Goal: Navigation & Orientation: Find specific page/section

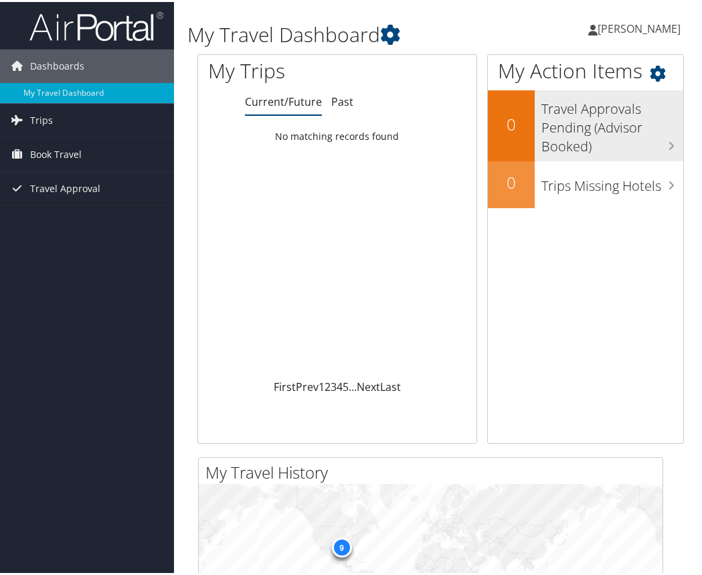
click at [583, 126] on h3 "Travel Approvals Pending (Advisor Booked)" at bounding box center [612, 122] width 142 height 63
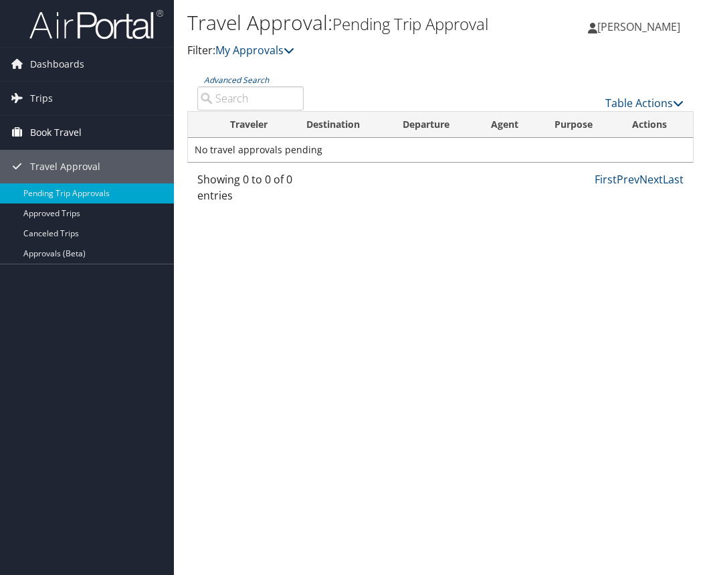
click at [56, 138] on span "Book Travel" at bounding box center [56, 132] width 52 height 33
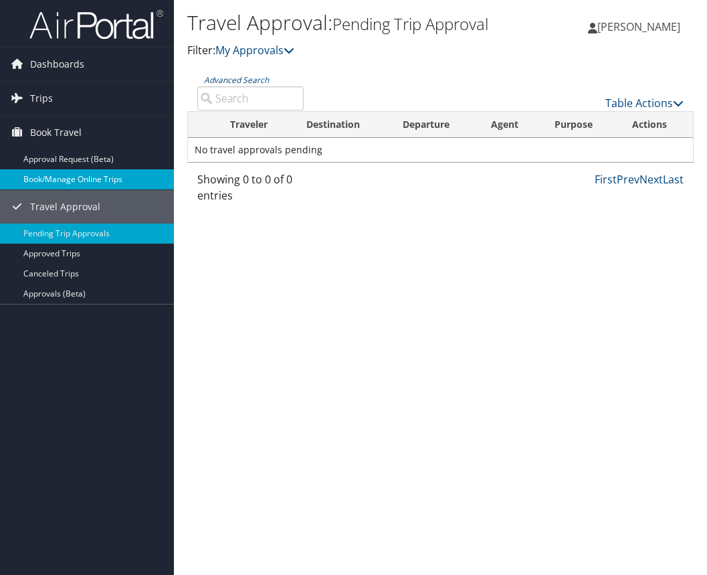
click at [66, 181] on link "Book/Manage Online Trips" at bounding box center [87, 179] width 174 height 20
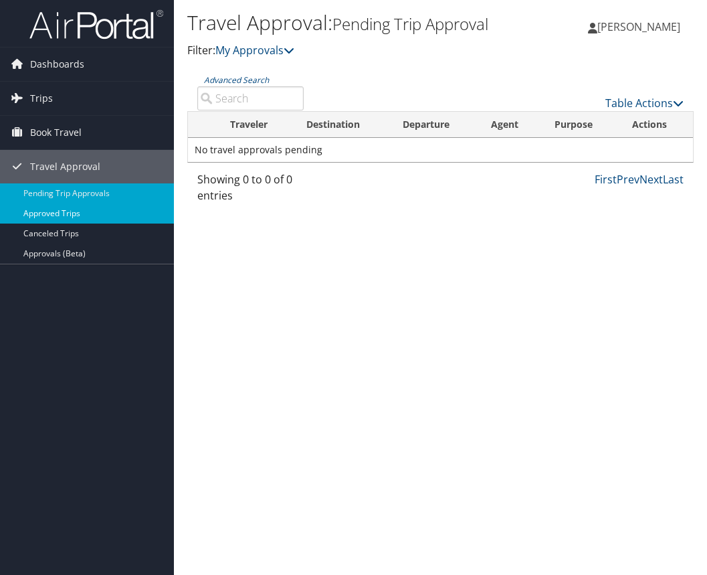
click at [58, 214] on link "Approved Trips" at bounding box center [87, 213] width 174 height 20
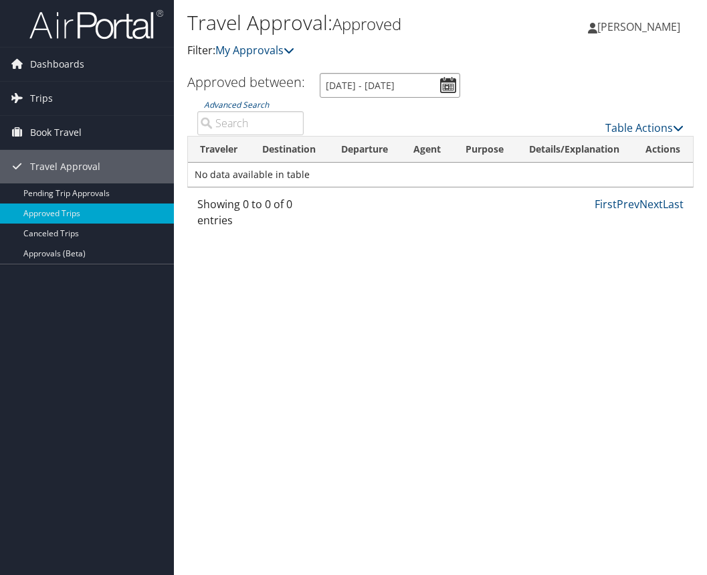
click at [449, 86] on input "9/9/2025 - 10/9/2025" at bounding box center [390, 85] width 141 height 25
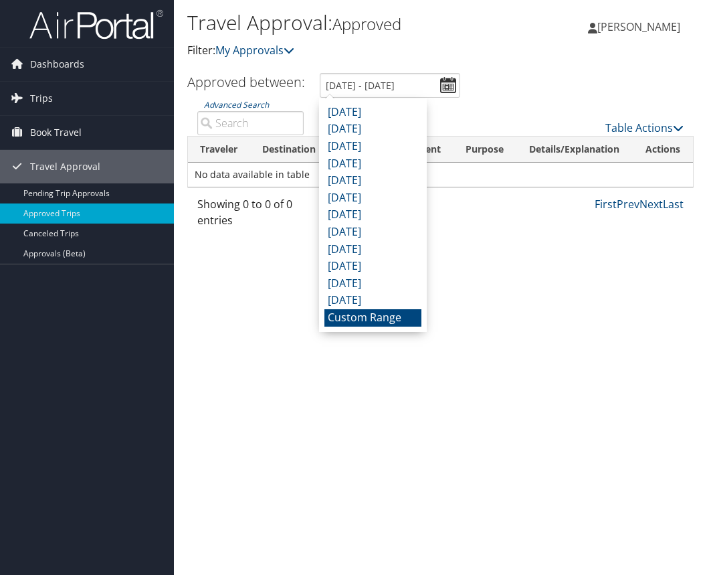
click at [377, 315] on li "Custom Range" at bounding box center [373, 317] width 97 height 17
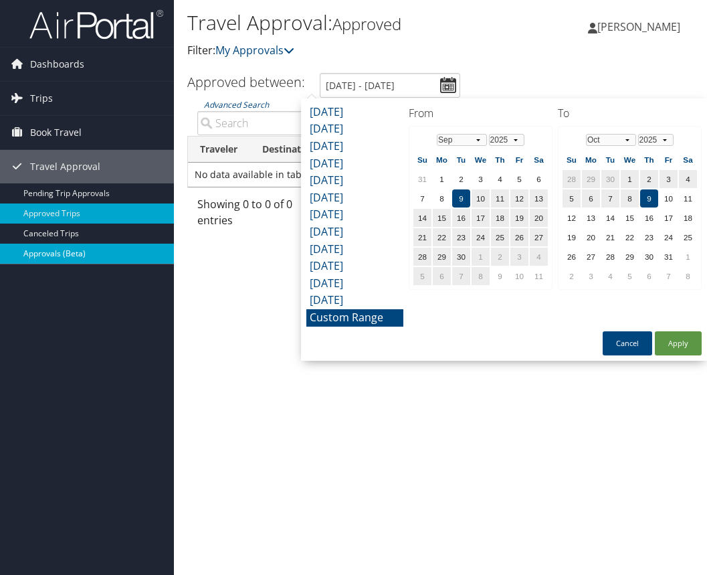
click at [58, 255] on link "Approvals (Beta)" at bounding box center [87, 254] width 174 height 20
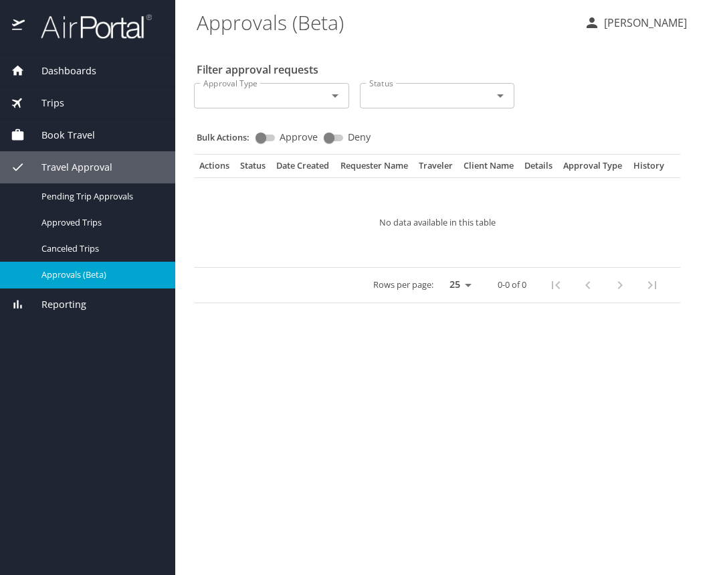
click at [58, 106] on span "Trips" at bounding box center [44, 103] width 39 height 15
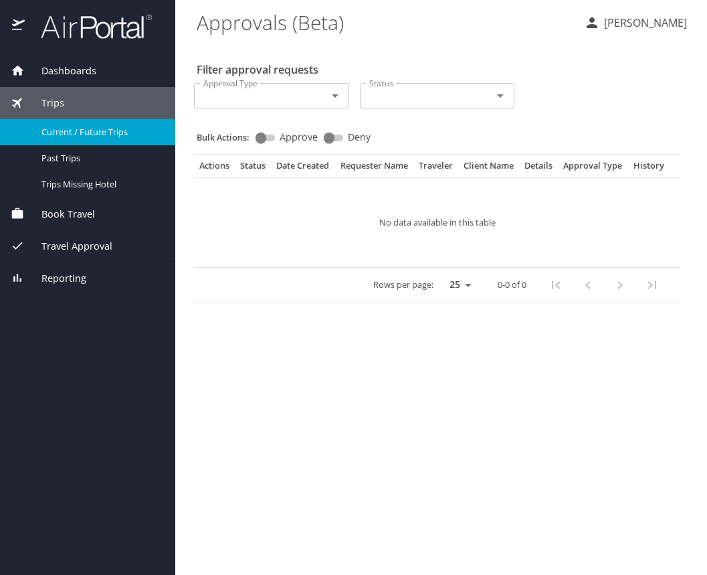
click at [77, 136] on span "Current / Future Trips" at bounding box center [100, 132] width 118 height 13
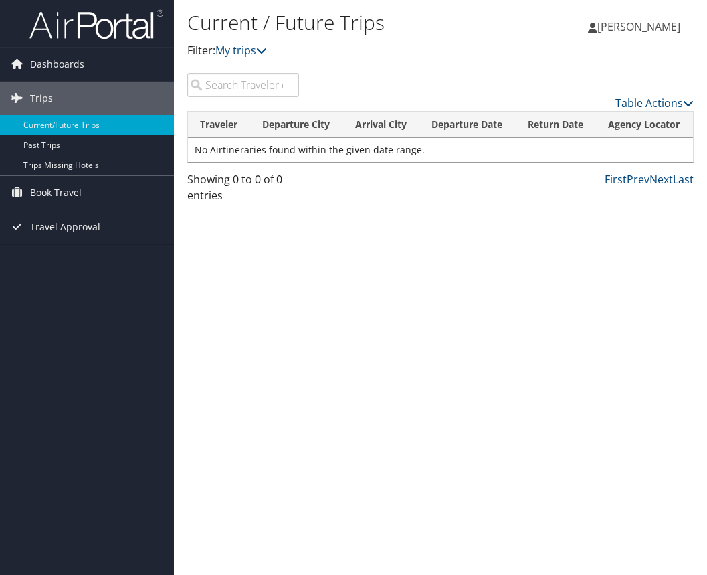
click at [283, 155] on td "No Airtineraries found within the given date range." at bounding box center [440, 150] width 505 height 24
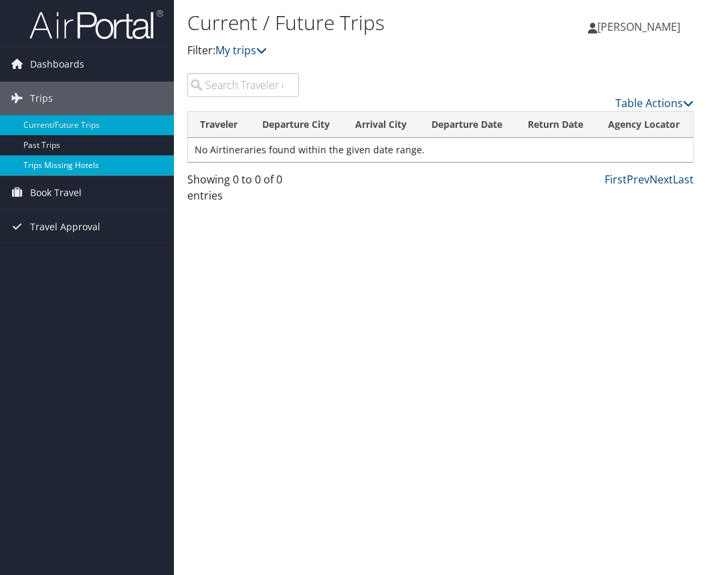
click at [48, 170] on link "Trips Missing Hotels" at bounding box center [87, 165] width 174 height 20
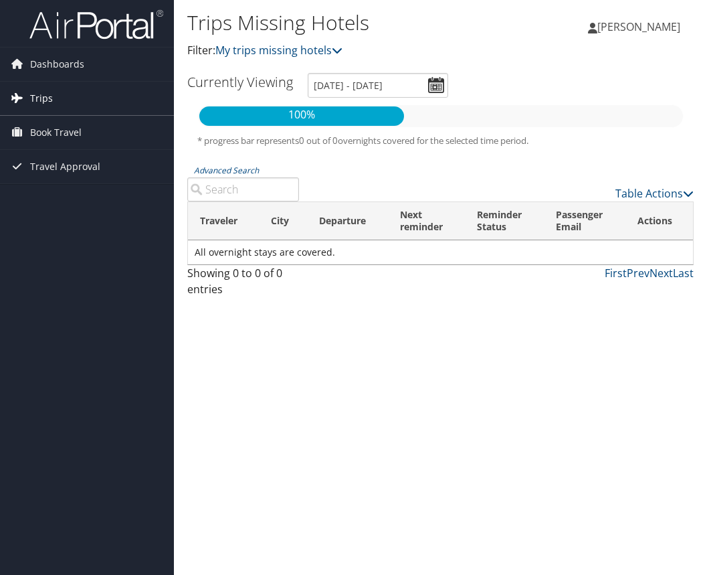
click at [33, 104] on span "Trips" at bounding box center [41, 98] width 23 height 33
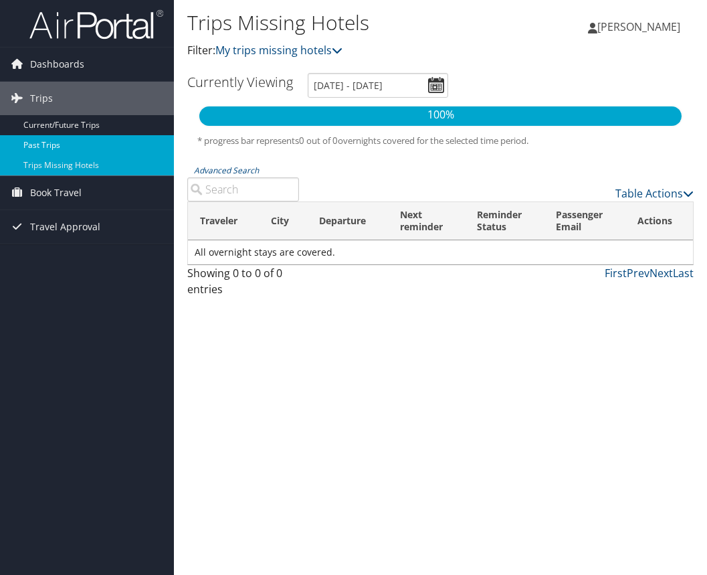
click at [41, 141] on link "Past Trips" at bounding box center [87, 145] width 174 height 20
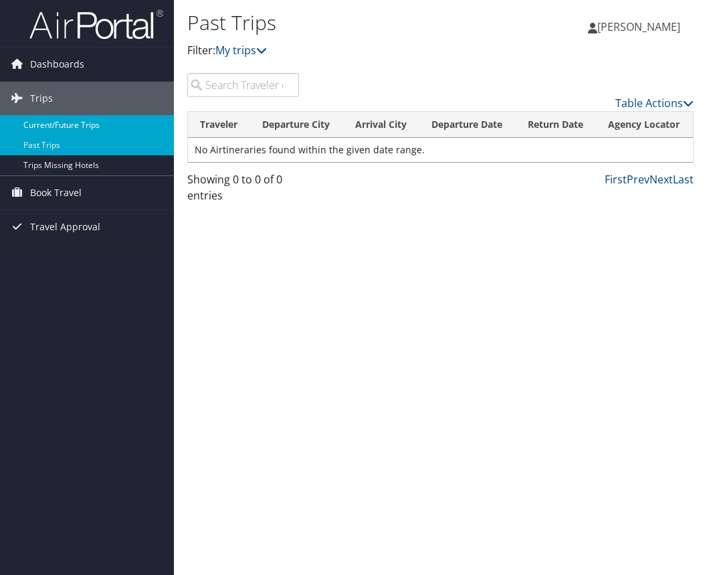
click at [50, 120] on link "Current/Future Trips" at bounding box center [87, 125] width 174 height 20
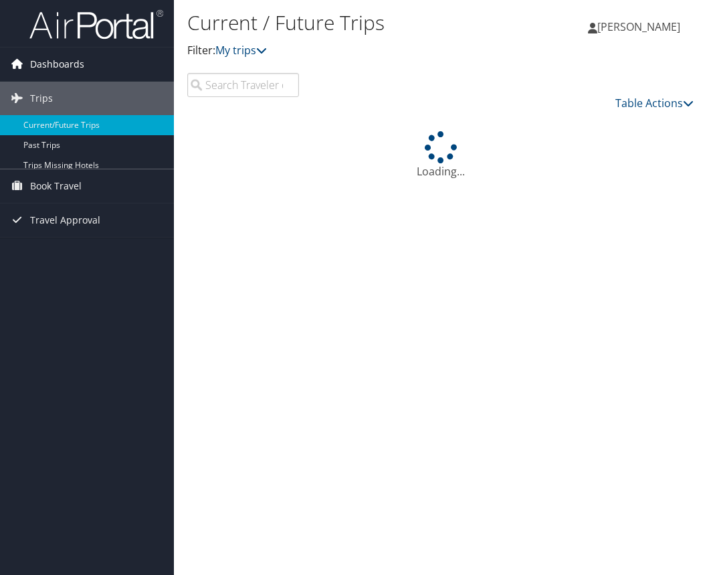
drag, startPoint x: 0, startPoint y: 0, endPoint x: 103, endPoint y: 50, distance: 114.6
click at [103, 50] on link "Dashboards" at bounding box center [87, 64] width 174 height 33
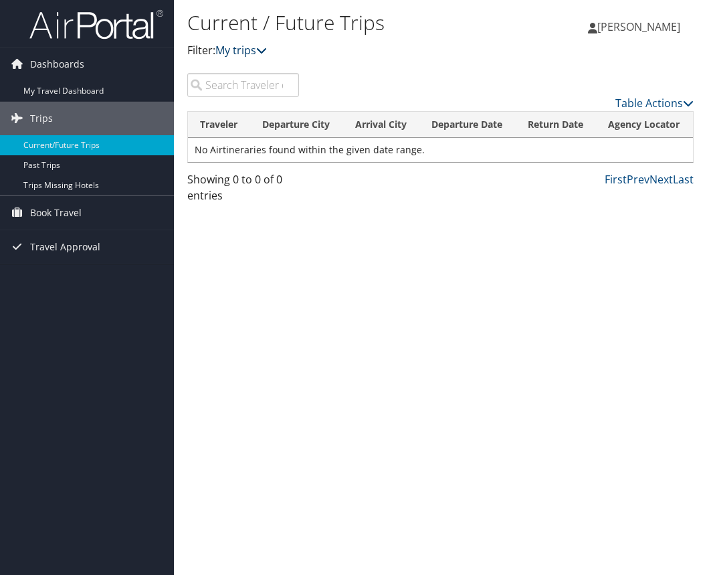
click at [264, 49] on icon at bounding box center [261, 50] width 11 height 11
click at [257, 50] on link "My trips" at bounding box center [241, 50] width 52 height 15
click at [250, 51] on link "My trips" at bounding box center [241, 50] width 52 height 15
click at [252, 50] on link "My trips" at bounding box center [241, 50] width 52 height 15
click at [650, 35] on link "[PERSON_NAME]" at bounding box center [641, 27] width 106 height 40
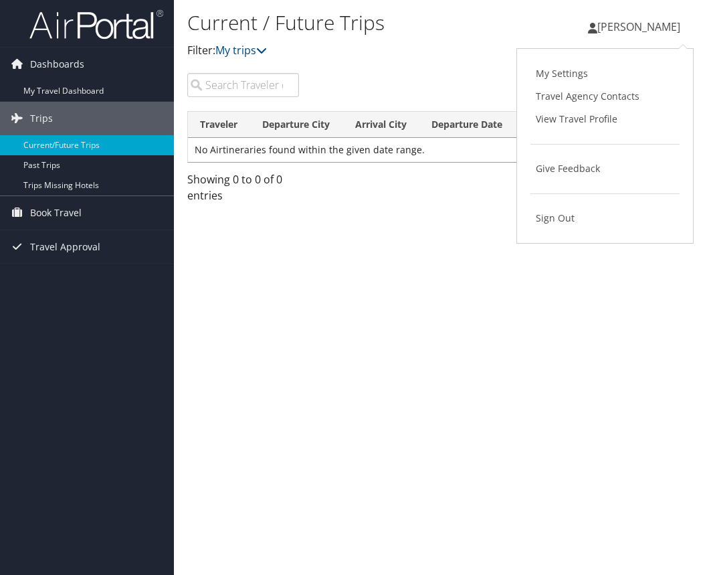
click at [584, 104] on link "Travel Agency Contacts" at bounding box center [605, 96] width 149 height 23
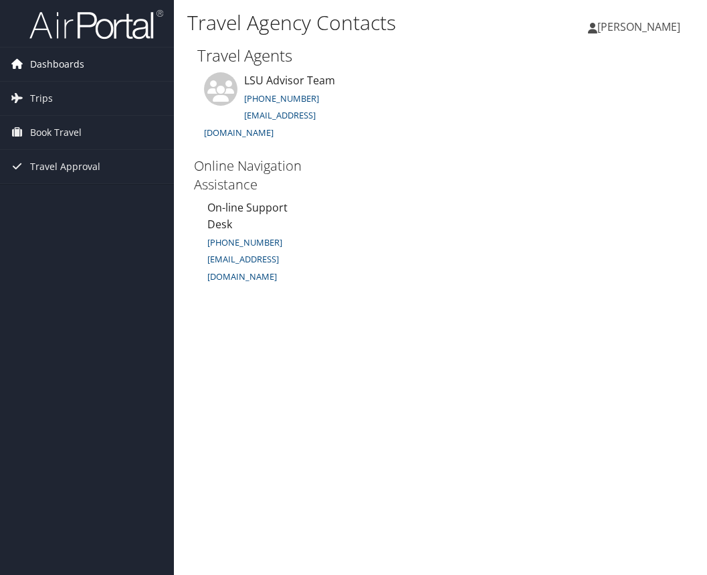
click at [54, 65] on span "Dashboards" at bounding box center [57, 64] width 54 height 33
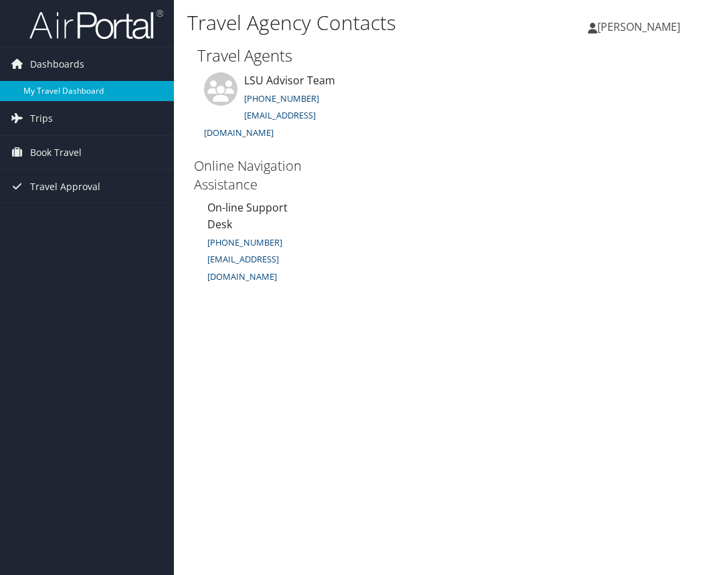
click at [54, 90] on link "My Travel Dashboard" at bounding box center [87, 91] width 174 height 20
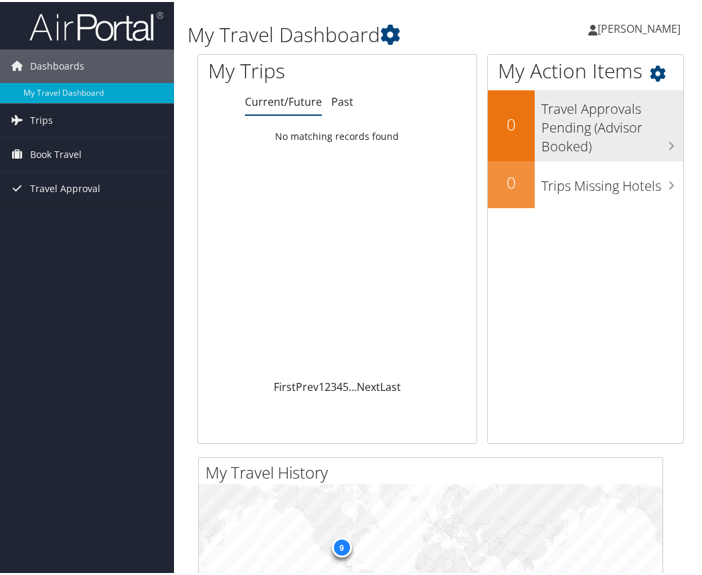
click at [567, 136] on h3 "Travel Approvals Pending (Advisor Booked)" at bounding box center [612, 122] width 142 height 63
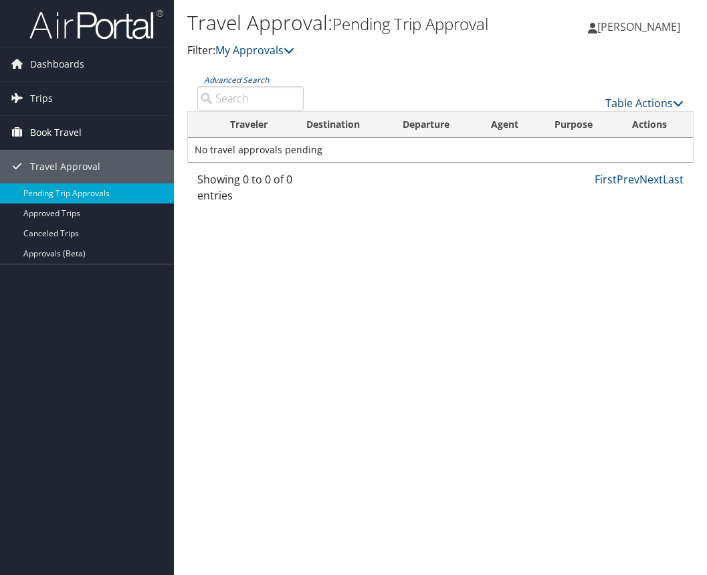
click at [35, 140] on span "Book Travel" at bounding box center [56, 132] width 52 height 33
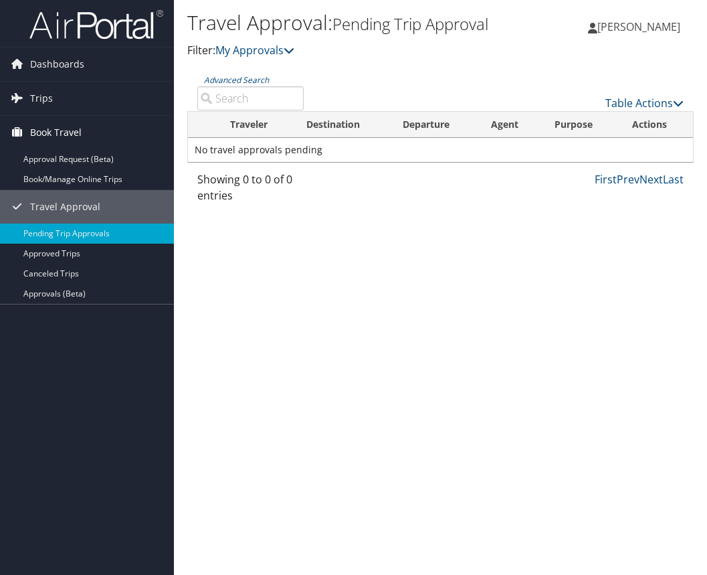
click at [19, 125] on icon at bounding box center [17, 132] width 20 height 20
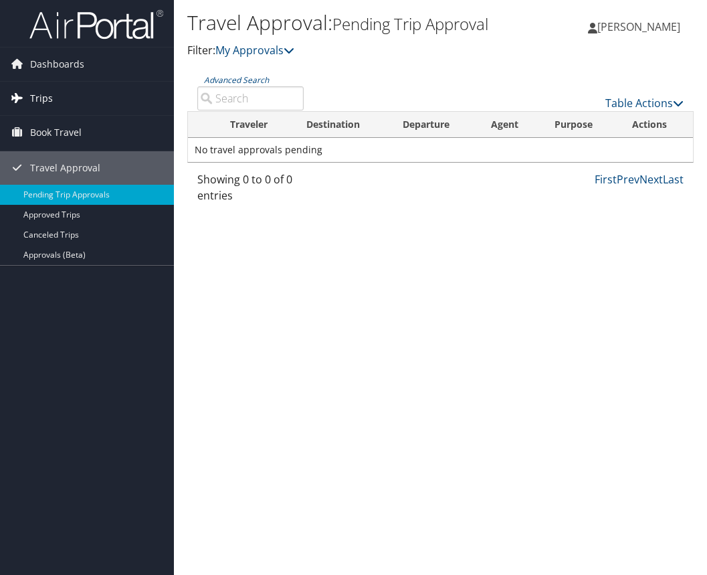
click at [21, 102] on icon at bounding box center [17, 98] width 20 height 20
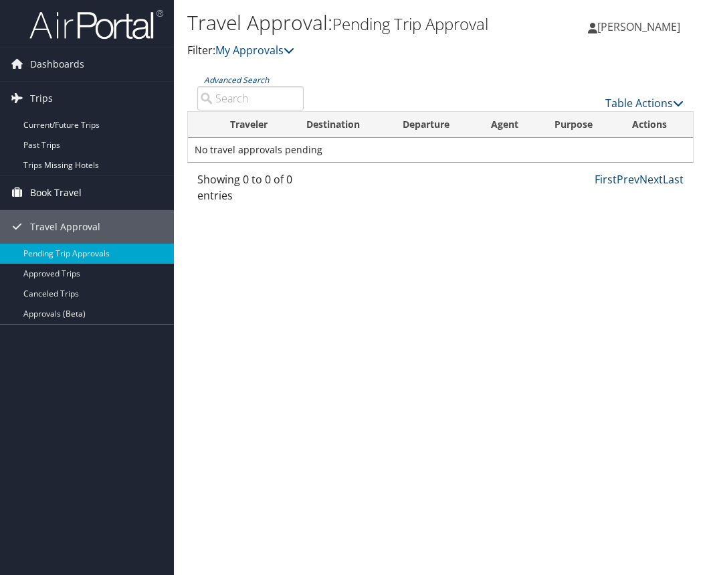
click at [77, 199] on span "Book Travel" at bounding box center [56, 192] width 52 height 33
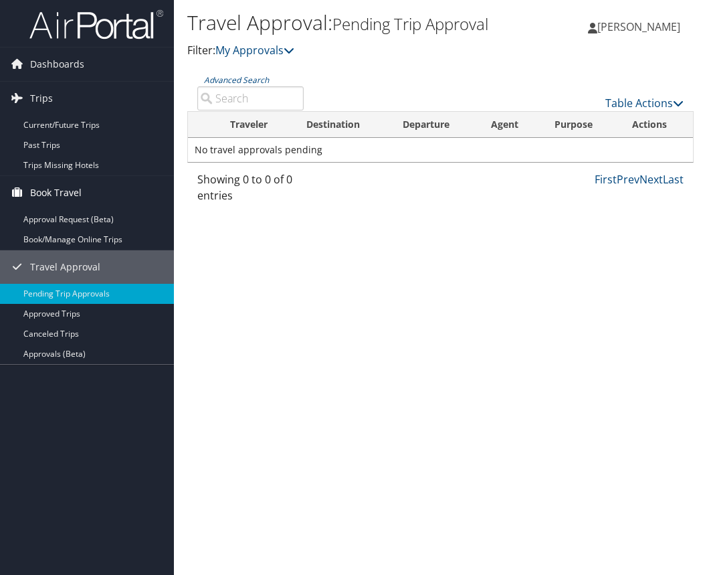
click at [78, 196] on span "Book Travel" at bounding box center [56, 192] width 52 height 33
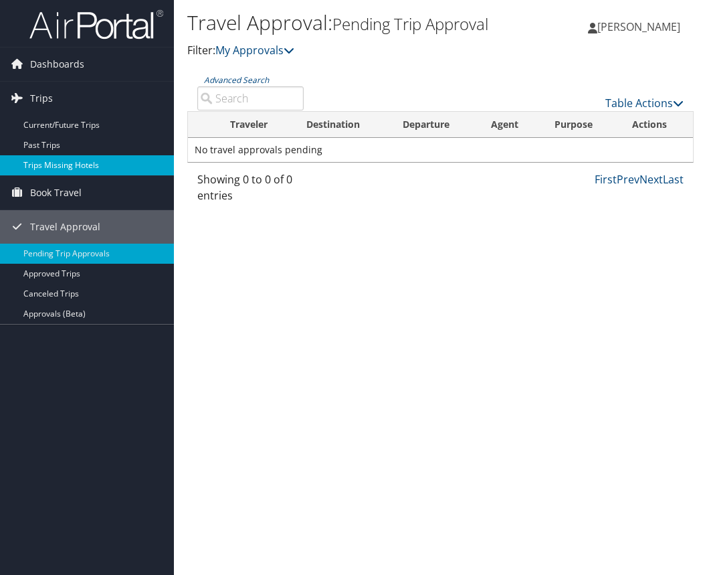
click at [71, 165] on link "Trips Missing Hotels" at bounding box center [87, 165] width 174 height 20
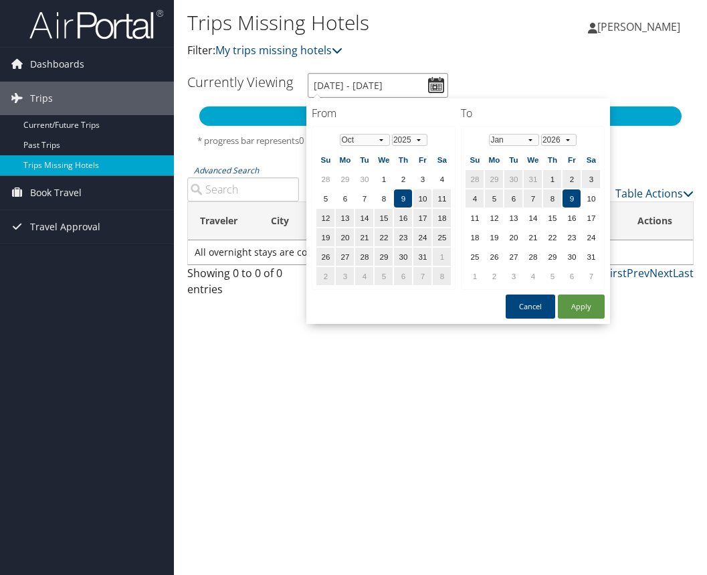
click at [392, 80] on input "[DATE] - [DATE]" at bounding box center [378, 85] width 141 height 25
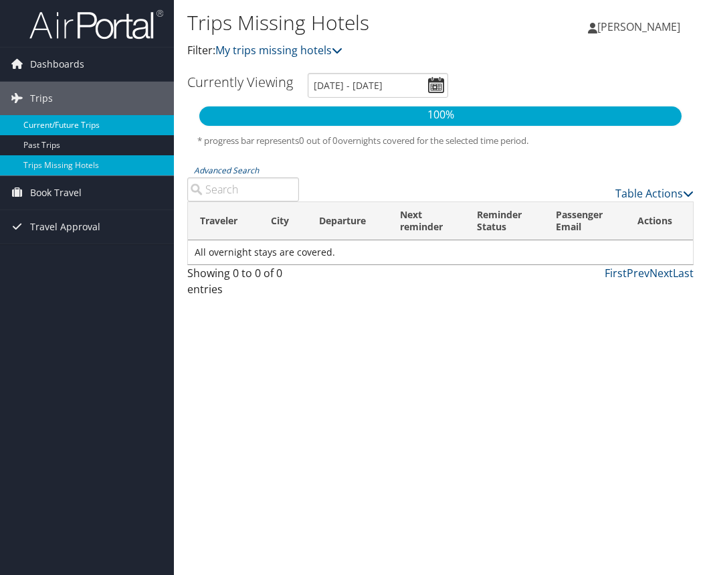
click at [68, 130] on link "Current/Future Trips" at bounding box center [87, 125] width 174 height 20
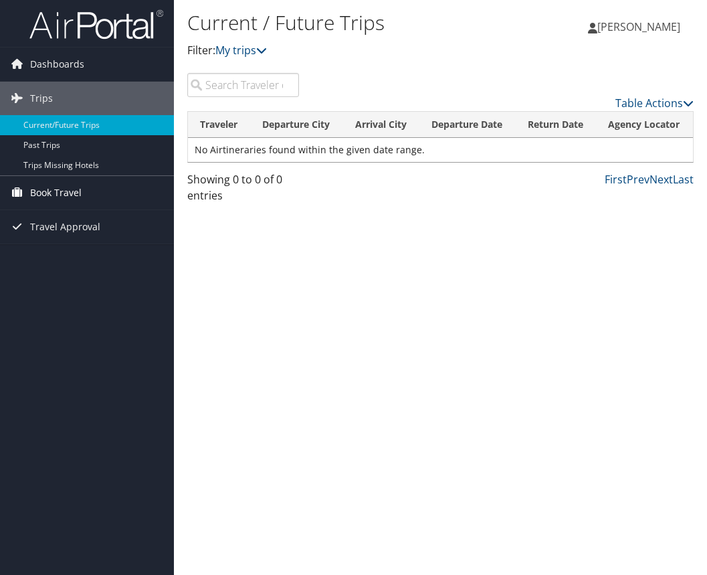
click at [80, 195] on span "Book Travel" at bounding box center [56, 192] width 52 height 33
click at [59, 190] on span "Book Travel" at bounding box center [56, 192] width 52 height 33
click at [66, 122] on link "Current/Future Trips" at bounding box center [87, 125] width 174 height 20
click at [58, 66] on span "Dashboards" at bounding box center [57, 64] width 54 height 33
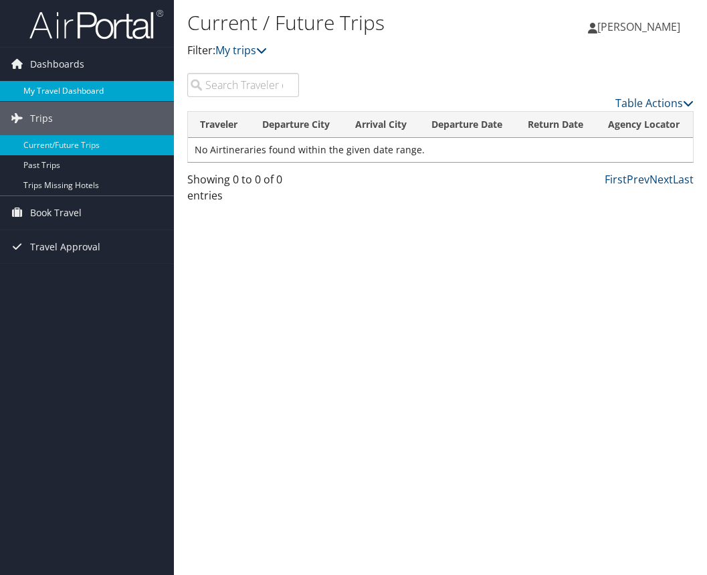
click at [71, 96] on link "My Travel Dashboard" at bounding box center [87, 91] width 174 height 20
